Goal: Transaction & Acquisition: Register for event/course

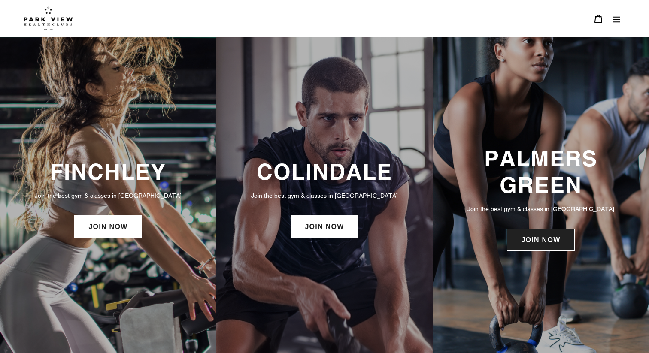
click at [529, 245] on link "JOIN NOW" at bounding box center [540, 240] width 67 height 22
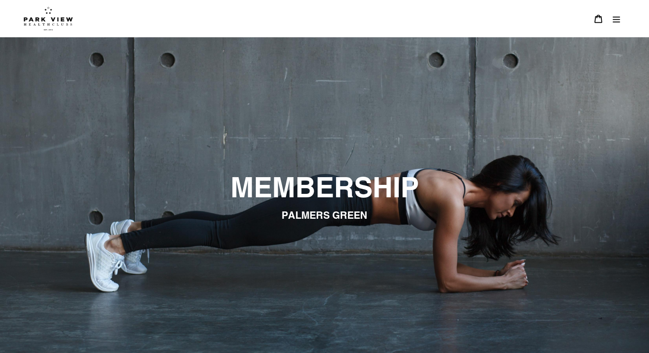
click at [613, 16] on icon "Menu" at bounding box center [616, 19] width 9 height 9
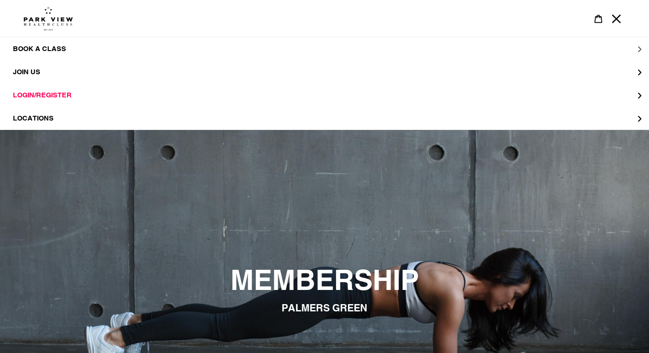
click at [30, 50] on span "BOOK A CLASS" at bounding box center [39, 49] width 53 height 9
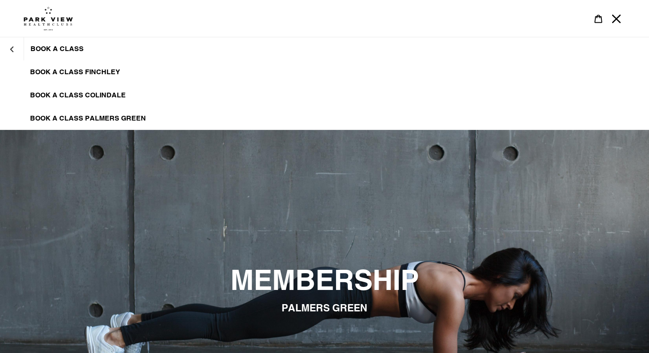
click at [63, 115] on span "BOOK A CLASS PALMERS GREEN" at bounding box center [88, 118] width 116 height 9
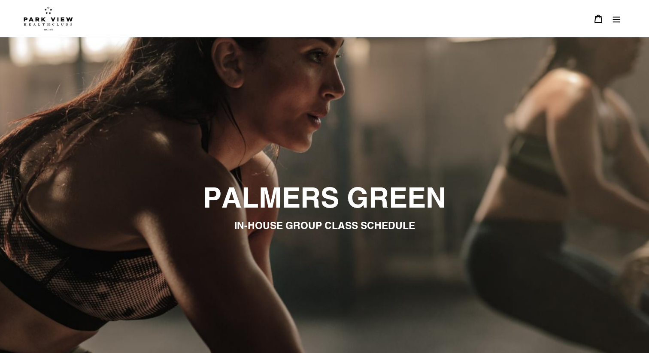
click at [52, 21] on img at bounding box center [48, 18] width 49 height 24
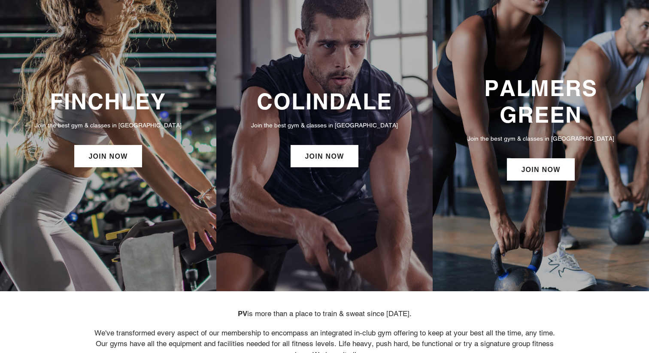
scroll to position [70, 0]
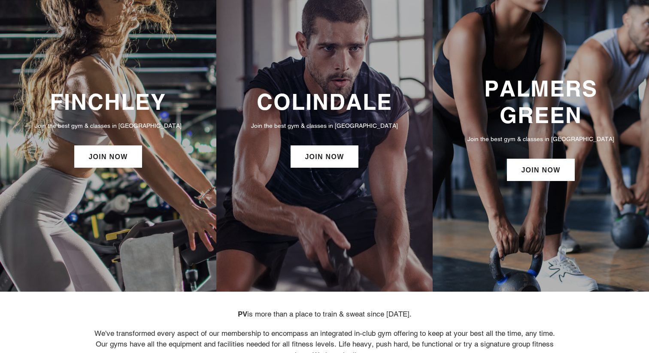
click at [519, 131] on div "PALMERS GREEN Join the best gym & classes in London JOIN NOW" at bounding box center [541, 129] width 216 height 116
click at [523, 165] on link "JOIN NOW" at bounding box center [540, 170] width 67 height 22
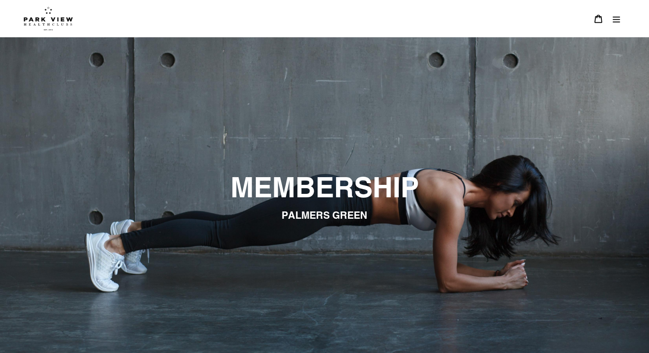
click at [614, 21] on icon "Menu" at bounding box center [616, 19] width 9 height 9
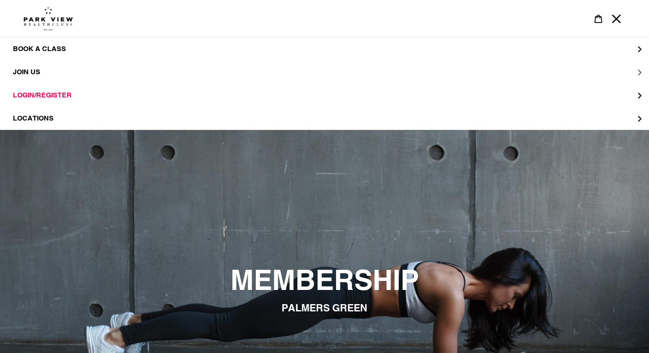
click at [27, 70] on span "JOIN US" at bounding box center [26, 72] width 27 height 8
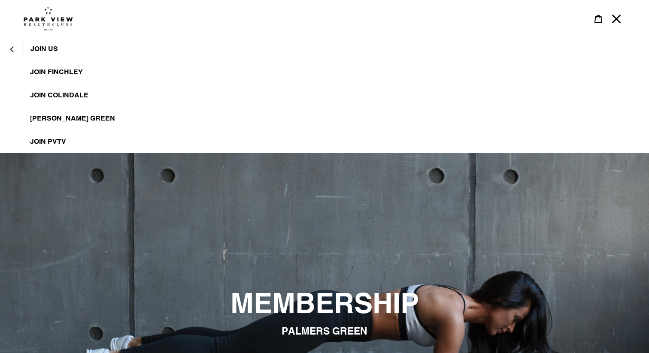
click at [45, 118] on span "[PERSON_NAME] Green" at bounding box center [72, 118] width 85 height 9
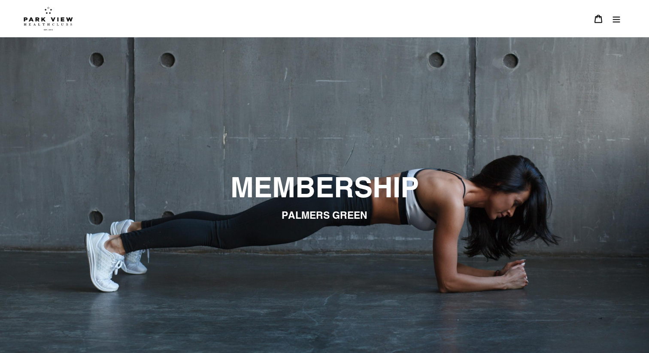
click at [618, 17] on icon "Menu" at bounding box center [616, 19] width 7 height 6
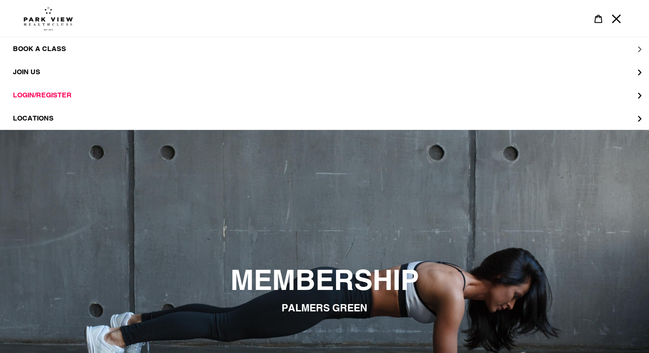
click at [27, 49] on span "BOOK A CLASS" at bounding box center [39, 49] width 53 height 9
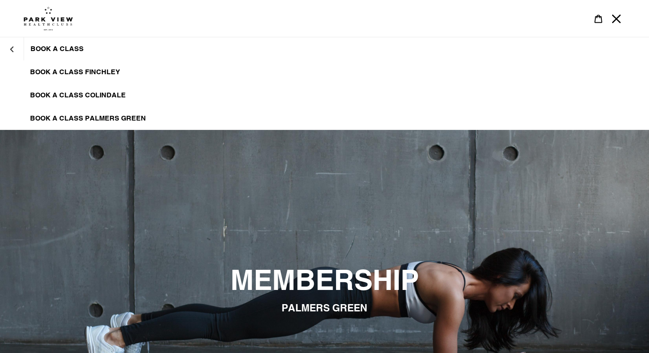
click at [52, 114] on span "BOOK A CLASS PALMERS GREEN" at bounding box center [88, 118] width 116 height 9
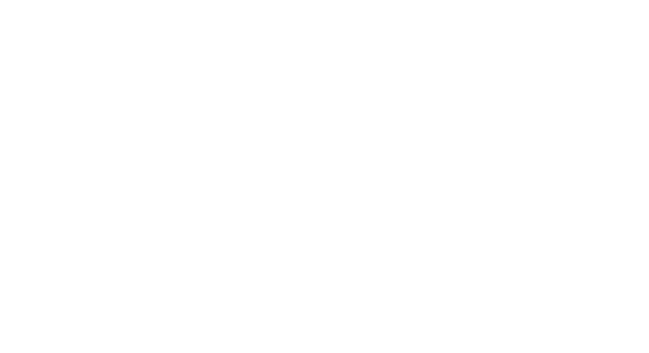
scroll to position [511, 0]
